Goal: Feedback & Contribution: Leave review/rating

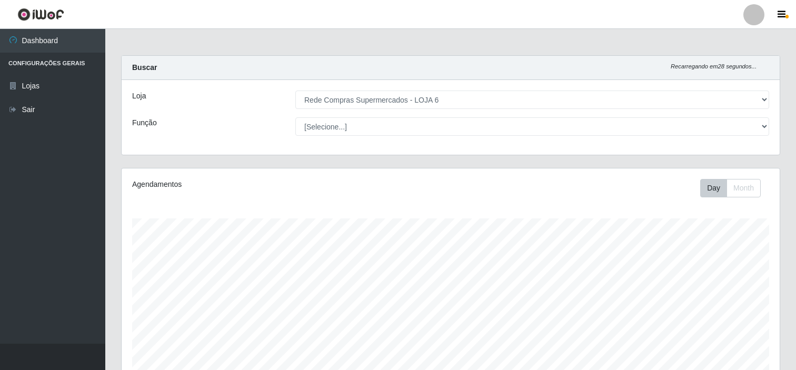
select select "398"
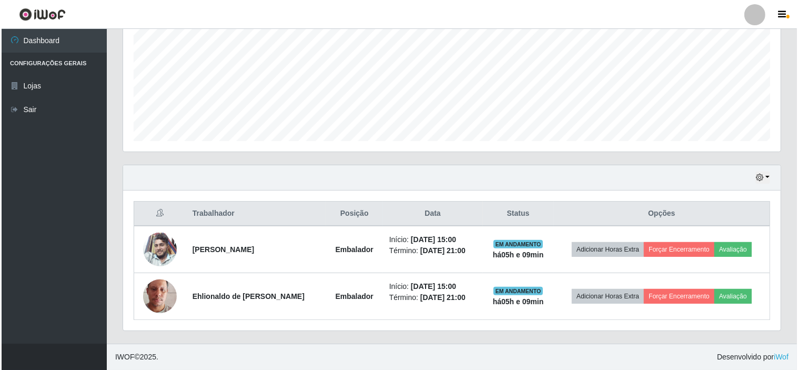
scroll to position [218, 658]
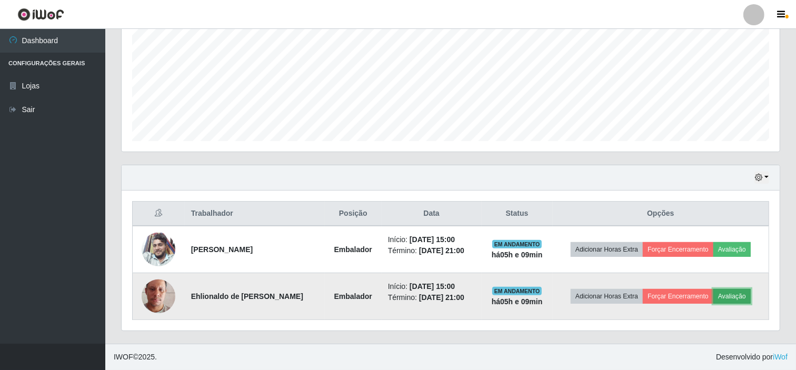
click at [728, 294] on button "Avaliação" at bounding box center [731, 296] width 37 height 15
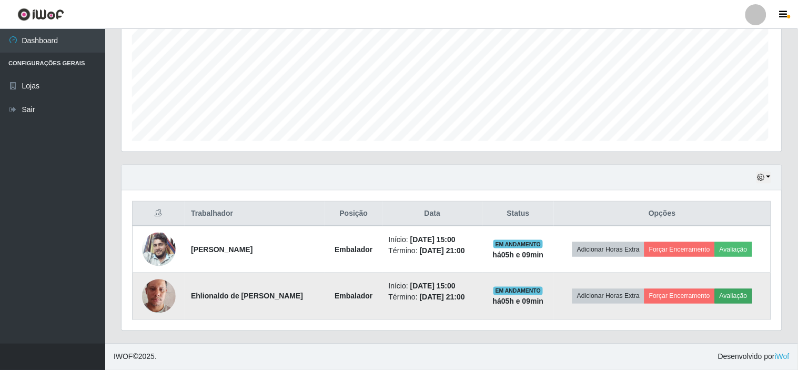
scroll to position [218, 651]
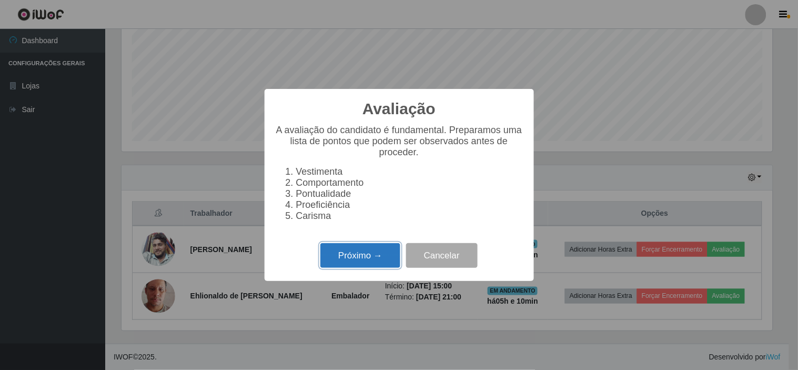
click at [360, 257] on button "Próximo →" at bounding box center [360, 255] width 80 height 25
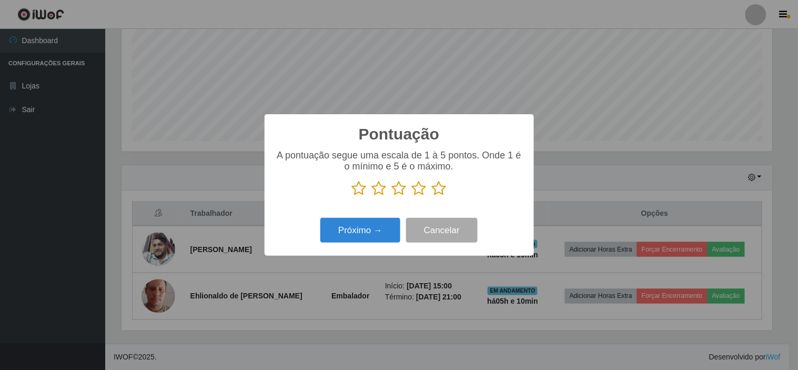
scroll to position [525945, 525512]
click at [434, 191] on icon at bounding box center [439, 188] width 15 height 16
click at [432, 196] on input "radio" at bounding box center [432, 196] width 0 height 0
click at [371, 229] on button "Próximo →" at bounding box center [360, 230] width 80 height 25
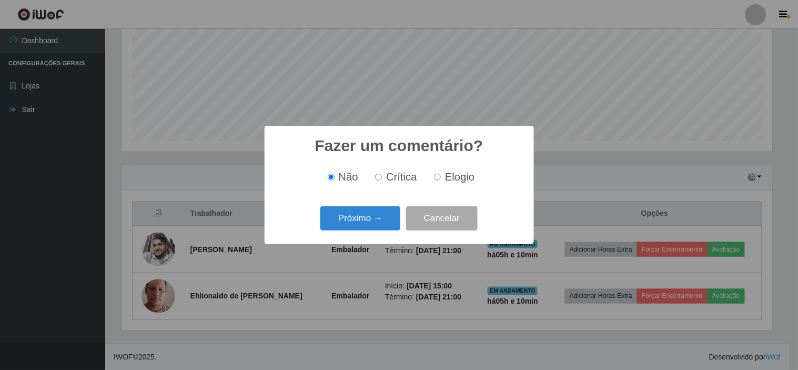
click at [450, 178] on span "Elogio" at bounding box center [459, 177] width 29 height 12
click at [441, 178] on input "Elogio" at bounding box center [437, 177] width 7 height 7
radio input "true"
click at [362, 219] on button "Próximo →" at bounding box center [360, 218] width 80 height 25
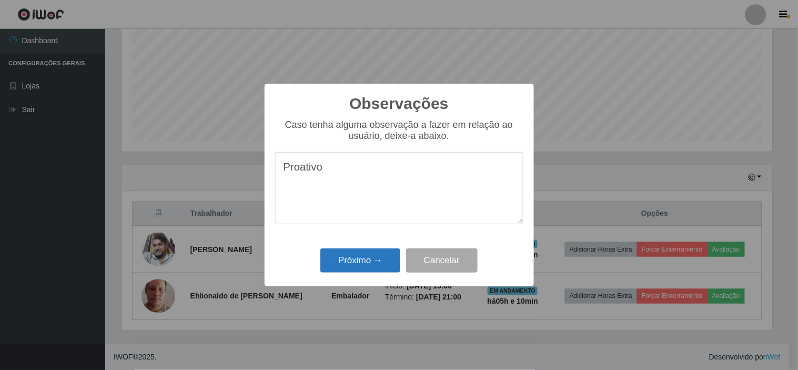
type textarea "Proativo"
click at [370, 258] on button "Próximo →" at bounding box center [360, 260] width 80 height 25
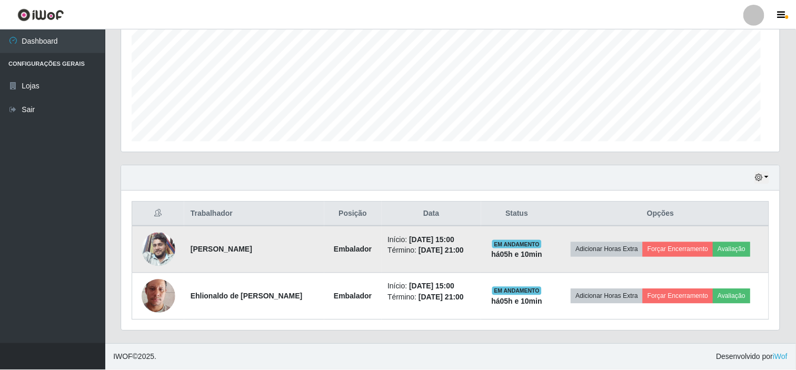
scroll to position [218, 658]
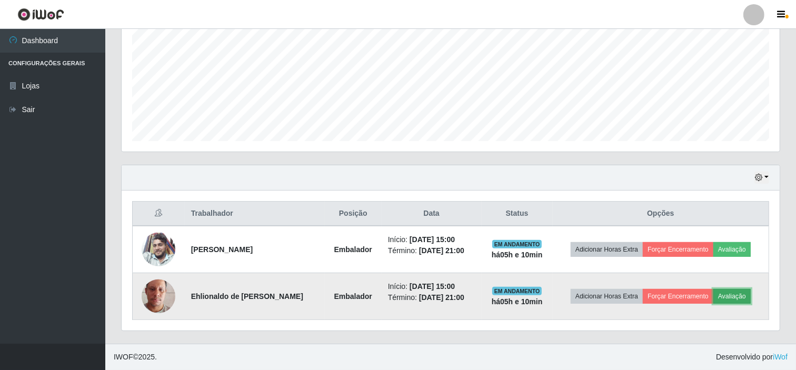
click at [725, 293] on button "Avaliação" at bounding box center [731, 296] width 37 height 15
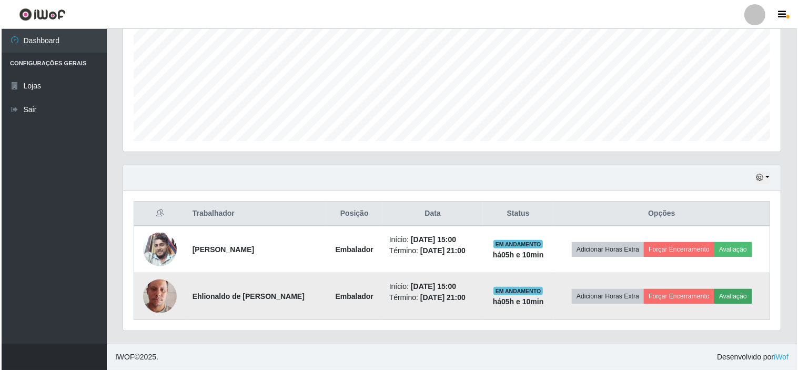
scroll to position [218, 651]
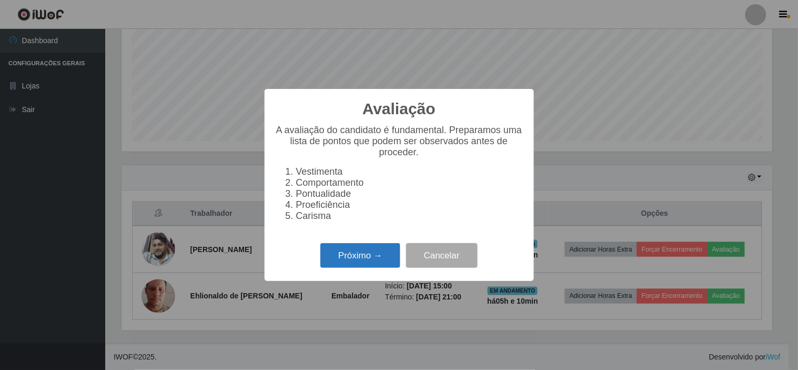
click at [379, 255] on button "Próximo →" at bounding box center [360, 255] width 80 height 25
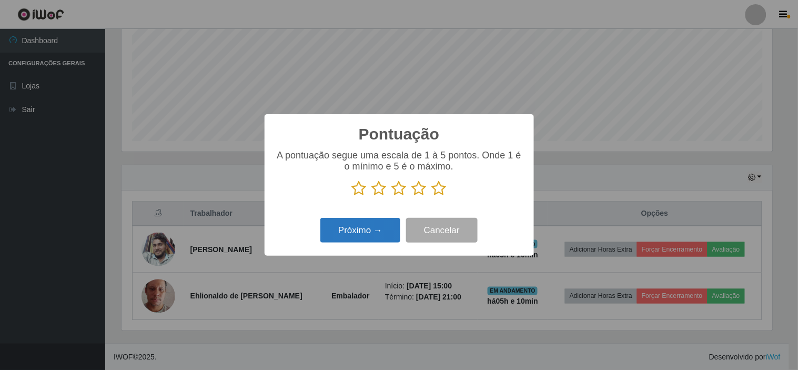
scroll to position [525945, 525512]
click at [440, 189] on icon at bounding box center [439, 188] width 15 height 16
click at [432, 196] on input "radio" at bounding box center [432, 196] width 0 height 0
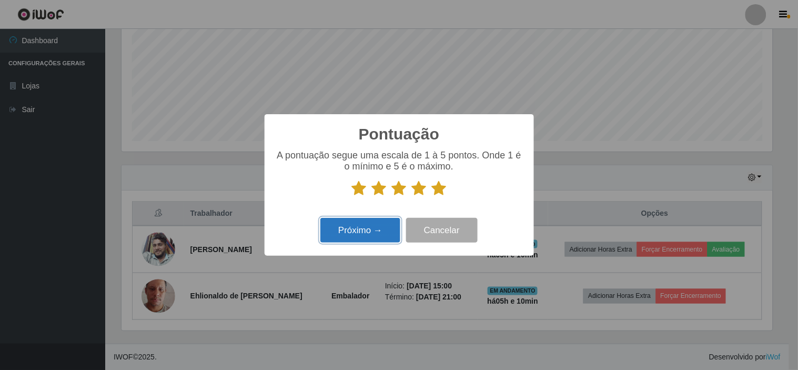
click at [375, 227] on button "Próximo →" at bounding box center [360, 230] width 80 height 25
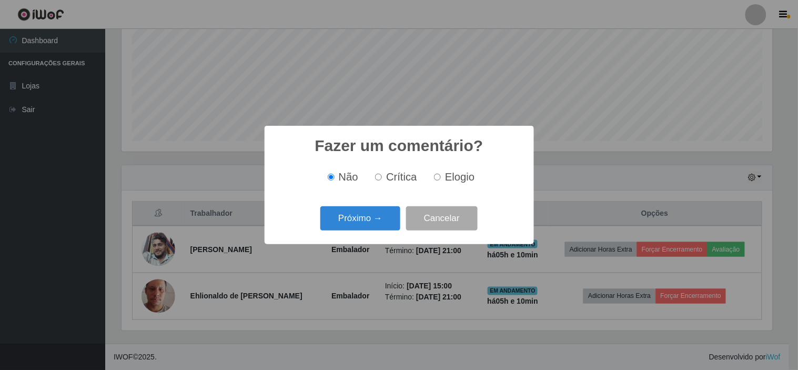
click at [456, 179] on span "Elogio" at bounding box center [459, 177] width 29 height 12
click at [441, 179] on input "Elogio" at bounding box center [437, 177] width 7 height 7
radio input "true"
click at [374, 221] on button "Próximo →" at bounding box center [360, 218] width 80 height 25
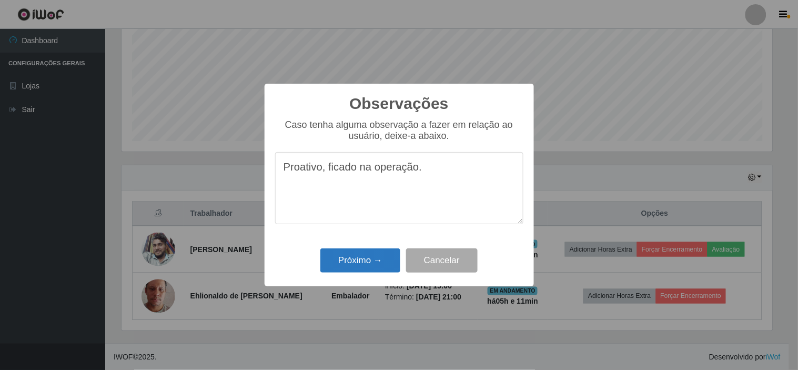
type textarea "Proativo, ficado na operação."
click at [346, 260] on button "Próximo →" at bounding box center [360, 260] width 80 height 25
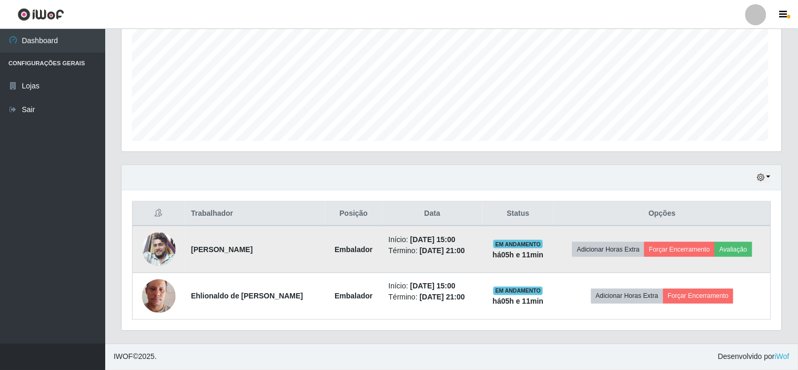
scroll to position [218, 658]
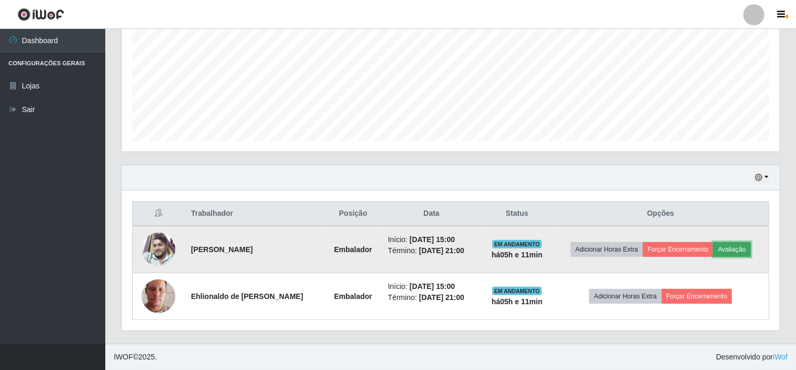
click at [735, 249] on button "Avaliação" at bounding box center [731, 249] width 37 height 15
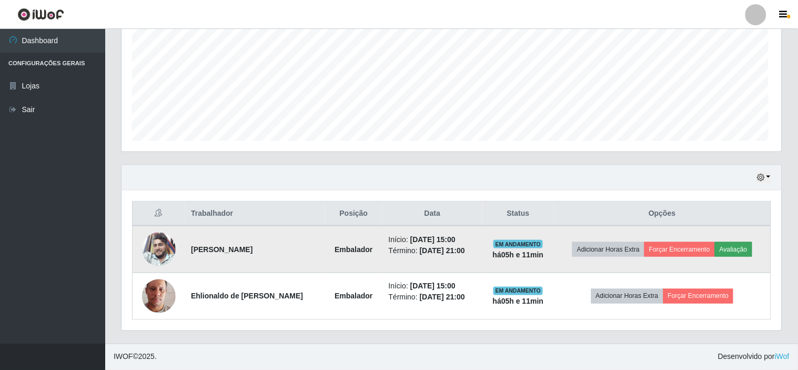
scroll to position [218, 651]
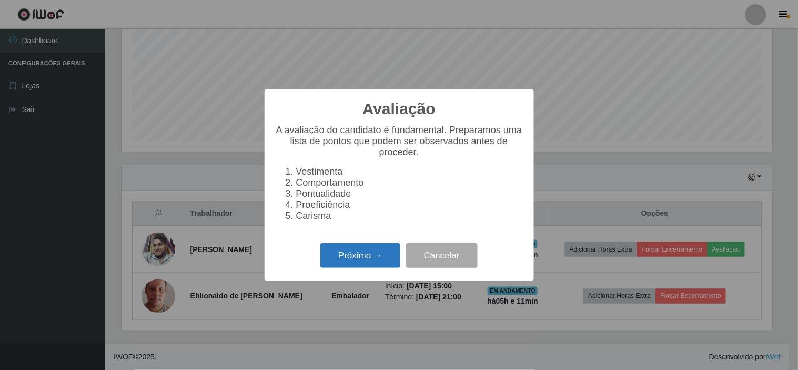
click at [361, 259] on button "Próximo →" at bounding box center [360, 255] width 80 height 25
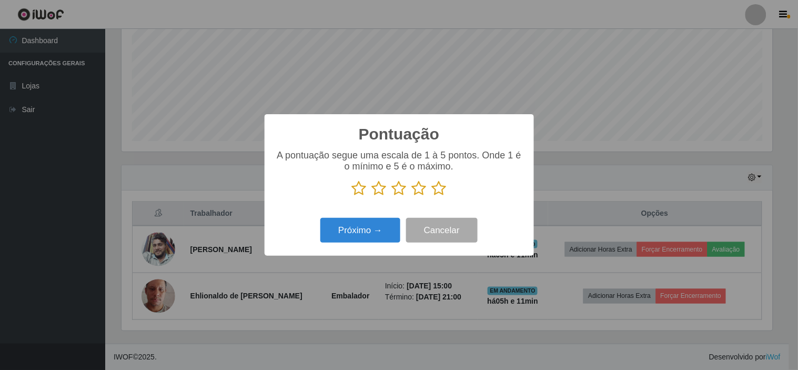
scroll to position [525945, 525512]
click at [440, 192] on icon at bounding box center [439, 188] width 15 height 16
click at [432, 196] on input "radio" at bounding box center [432, 196] width 0 height 0
click at [369, 226] on button "Próximo →" at bounding box center [360, 230] width 80 height 25
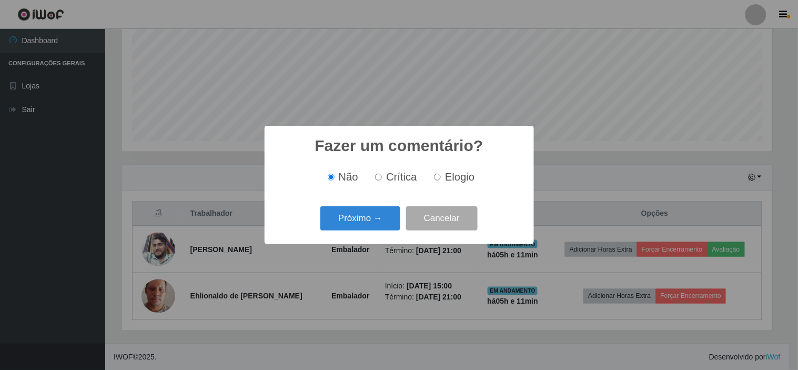
click at [455, 177] on span "Elogio" at bounding box center [459, 177] width 29 height 12
click at [441, 177] on input "Elogio" at bounding box center [437, 177] width 7 height 7
radio input "true"
click at [353, 215] on button "Próximo →" at bounding box center [360, 218] width 80 height 25
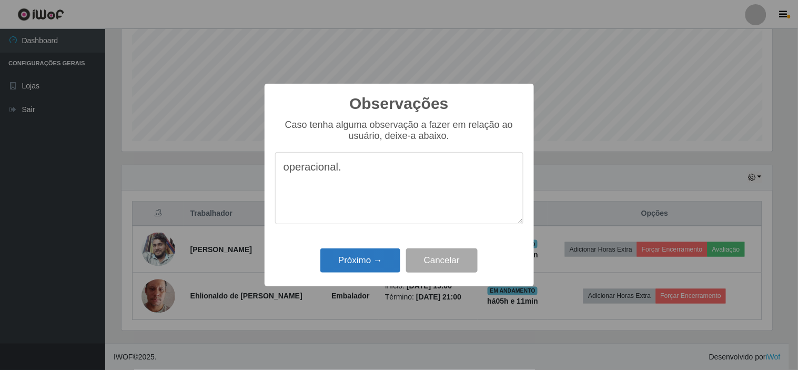
type textarea "operacional."
click at [370, 264] on button "Próximo →" at bounding box center [360, 260] width 80 height 25
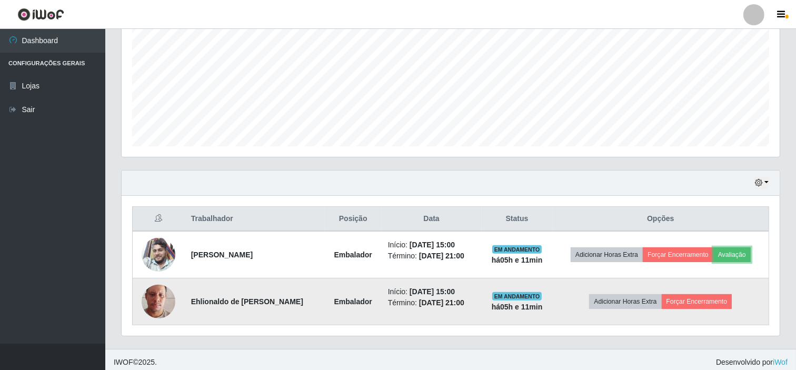
scroll to position [235, 0]
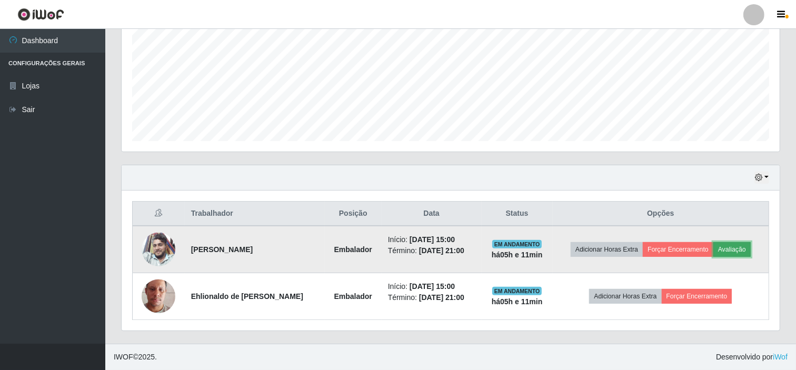
click at [728, 247] on button "Avaliação" at bounding box center [731, 249] width 37 height 15
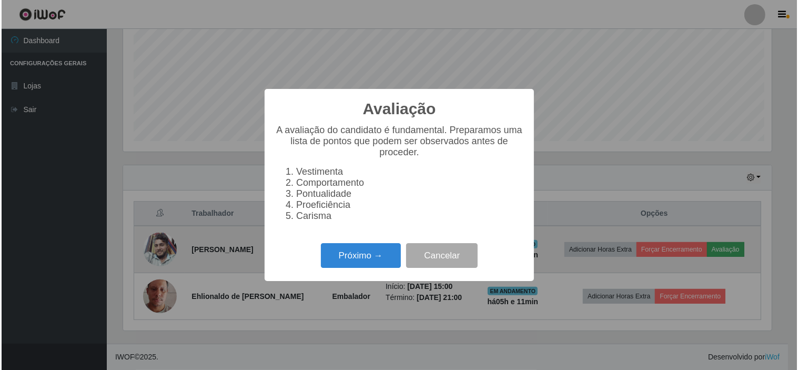
scroll to position [218, 651]
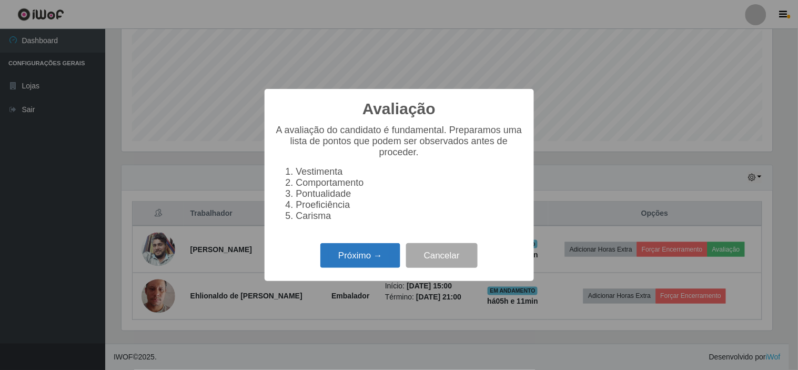
click at [369, 258] on button "Próximo →" at bounding box center [360, 255] width 80 height 25
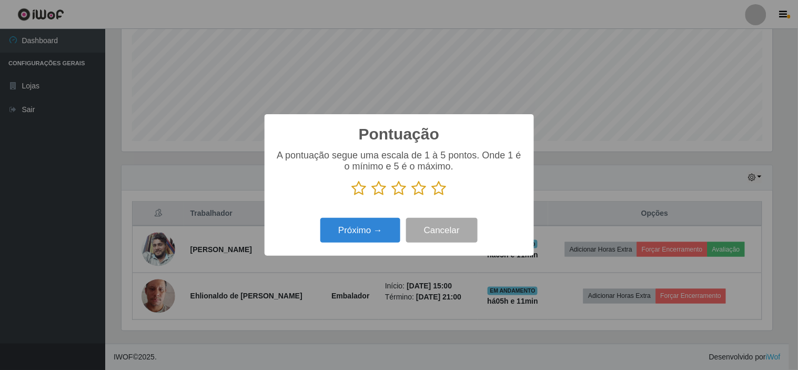
scroll to position [525945, 525512]
click at [434, 188] on icon at bounding box center [439, 188] width 15 height 16
click at [432, 196] on input "radio" at bounding box center [432, 196] width 0 height 0
click at [360, 233] on button "Próximo →" at bounding box center [360, 230] width 80 height 25
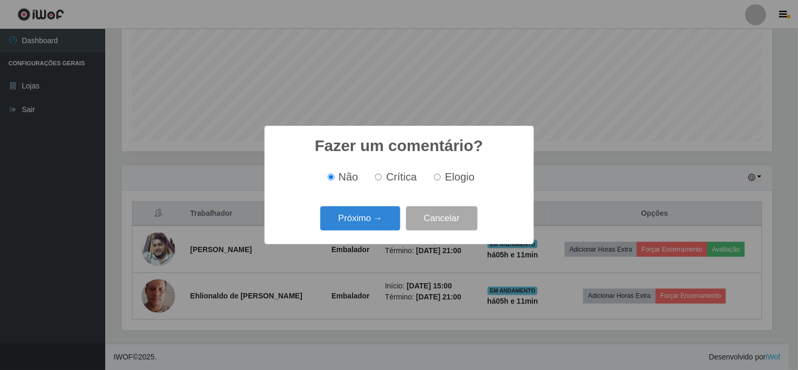
click at [455, 178] on span "Elogio" at bounding box center [459, 177] width 29 height 12
click at [441, 178] on input "Elogio" at bounding box center [437, 177] width 7 height 7
radio input "true"
click at [364, 218] on button "Próximo →" at bounding box center [360, 218] width 80 height 25
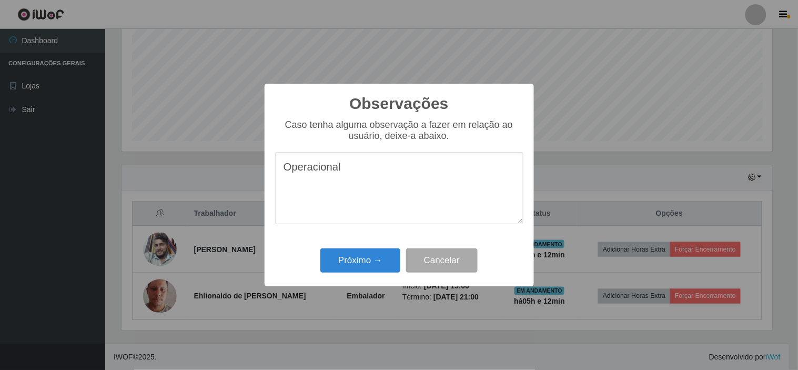
click at [349, 173] on textarea "Operacional" at bounding box center [399, 188] width 248 height 72
type textarea "Operacional."
click at [365, 262] on button "Próximo →" at bounding box center [360, 260] width 80 height 25
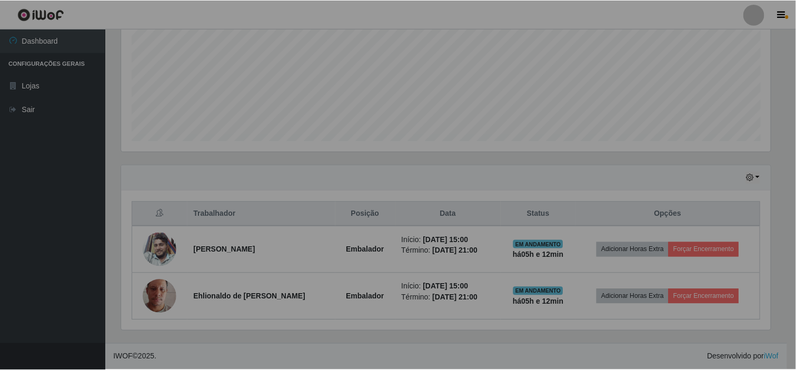
scroll to position [218, 658]
